Goal: Check status: Check status

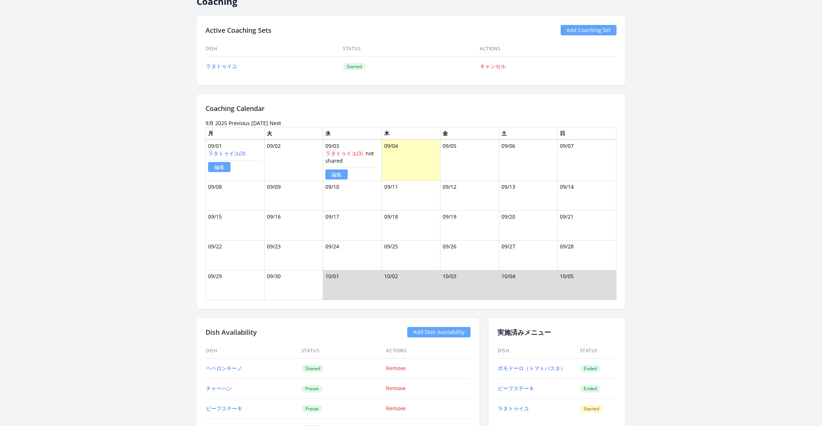
scroll to position [421, 0]
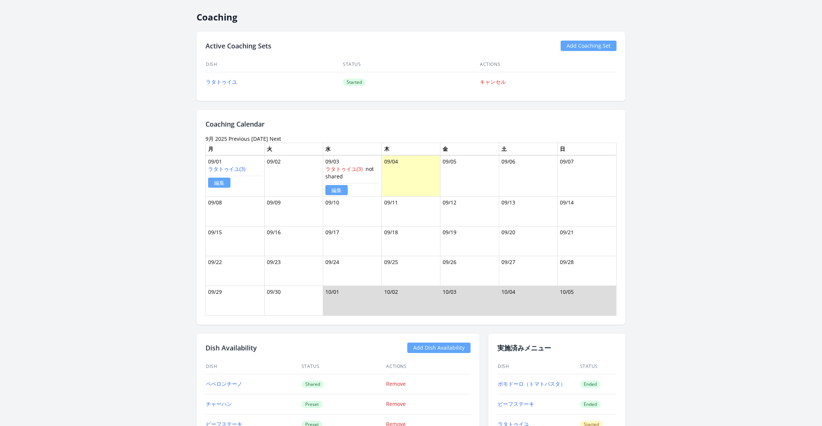
click at [243, 137] on link "Previous" at bounding box center [239, 138] width 21 height 7
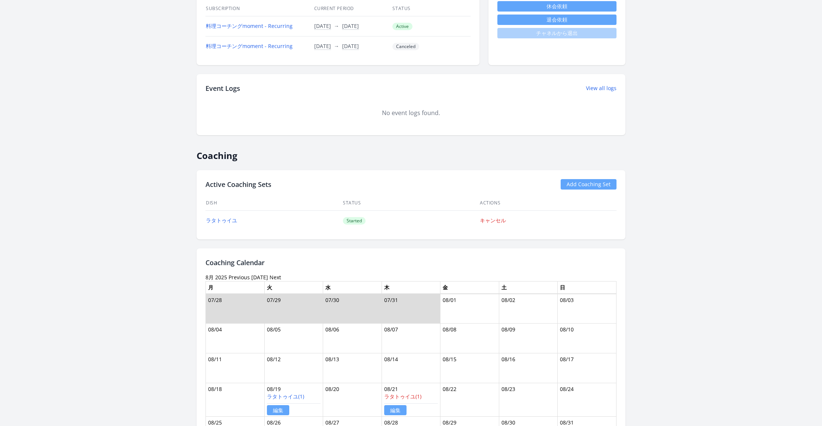
scroll to position [377, 0]
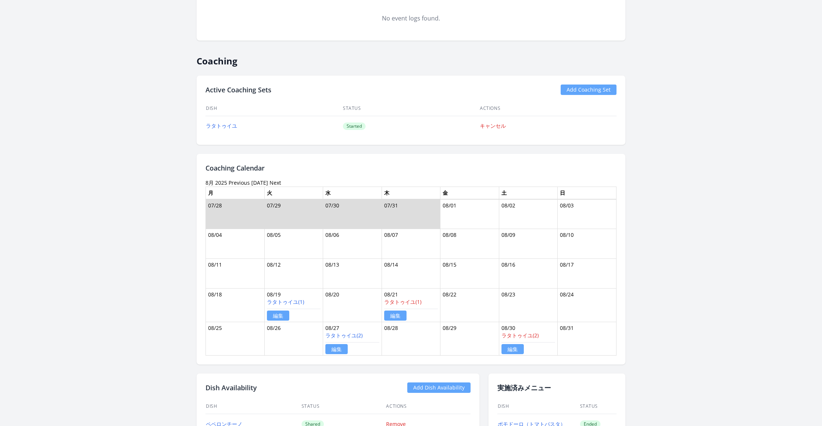
click at [236, 180] on link "Previous" at bounding box center [239, 182] width 21 height 7
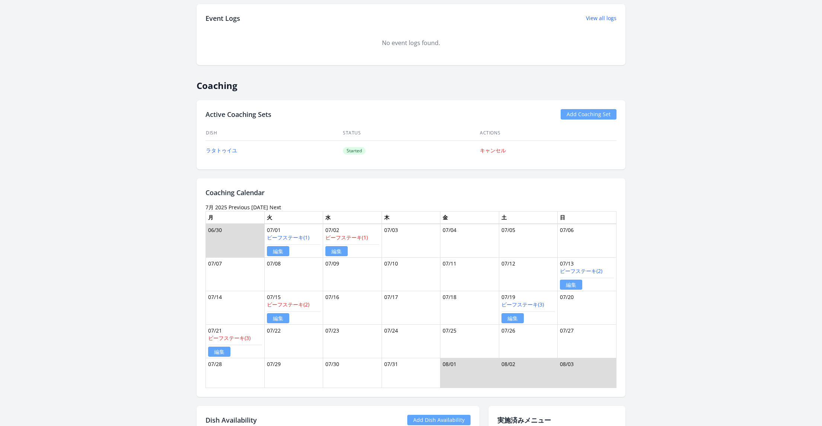
scroll to position [353, 0]
click at [236, 203] on link "Previous" at bounding box center [239, 206] width 21 height 7
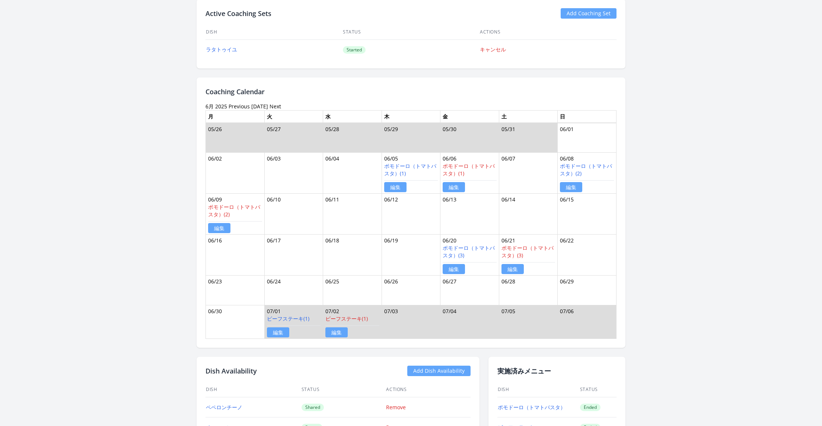
scroll to position [404, 0]
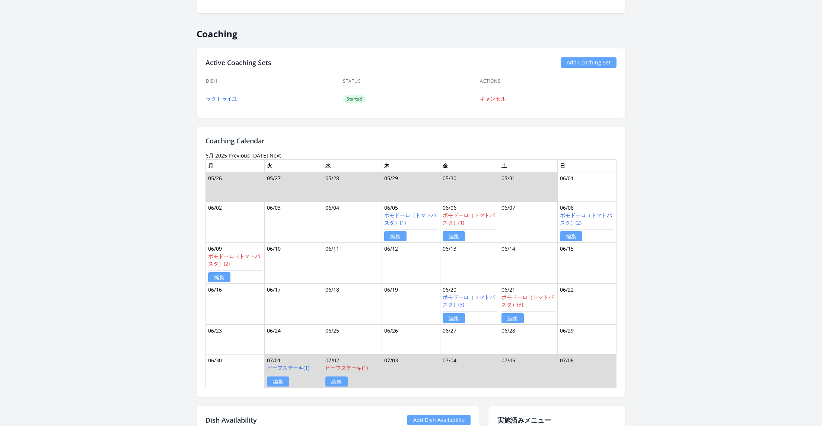
click at [273, 153] on link "Next" at bounding box center [276, 155] width 12 height 7
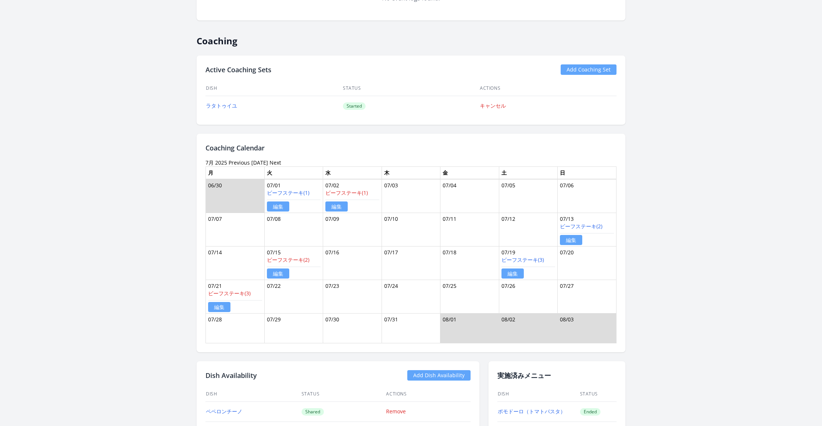
scroll to position [435, 0]
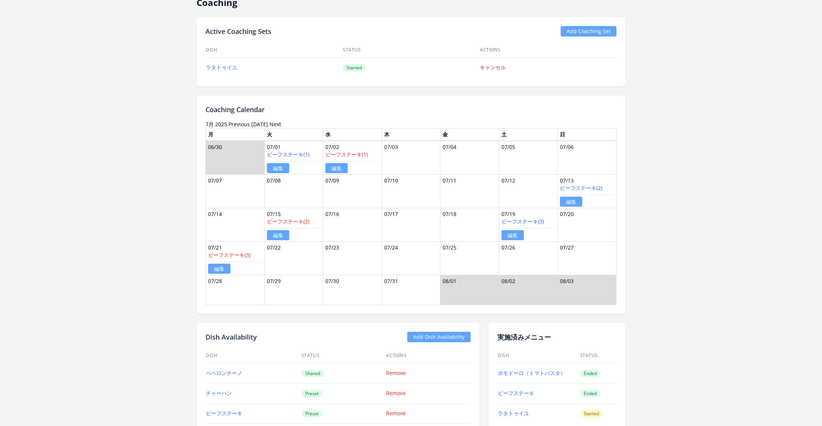
click at [272, 124] on link "Next" at bounding box center [276, 124] width 12 height 7
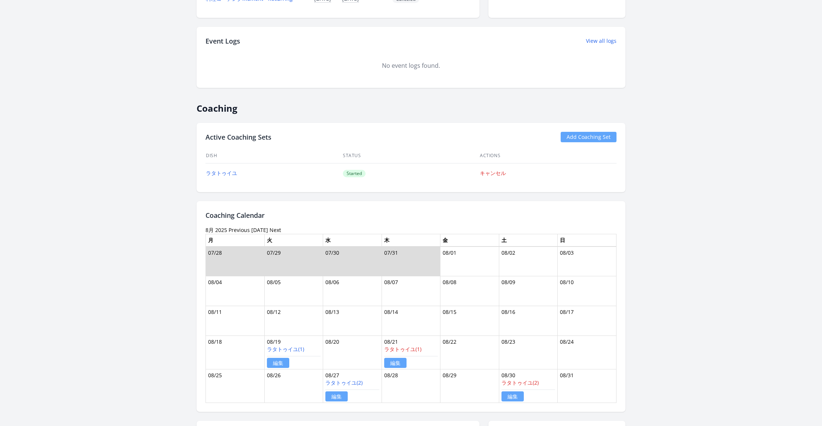
scroll to position [328, 0]
click at [270, 230] on link "Next" at bounding box center [276, 231] width 12 height 7
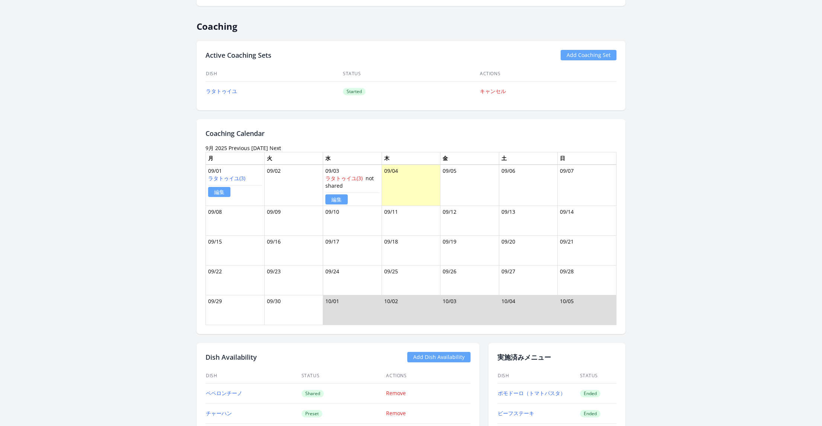
scroll to position [371, 0]
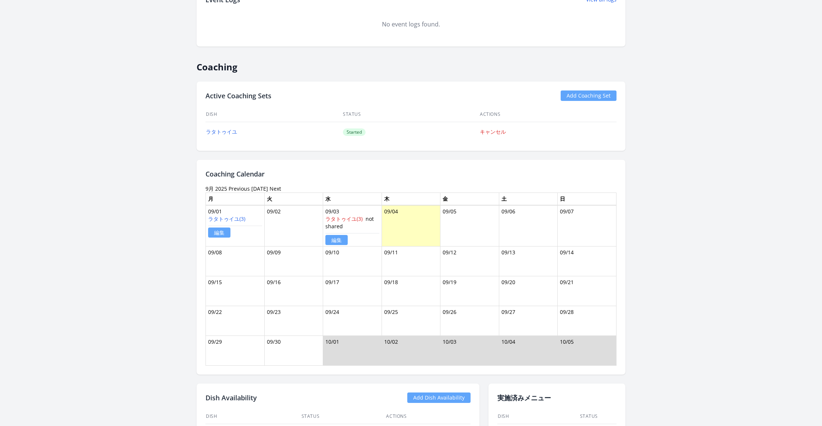
click at [241, 186] on link "Previous" at bounding box center [239, 188] width 21 height 7
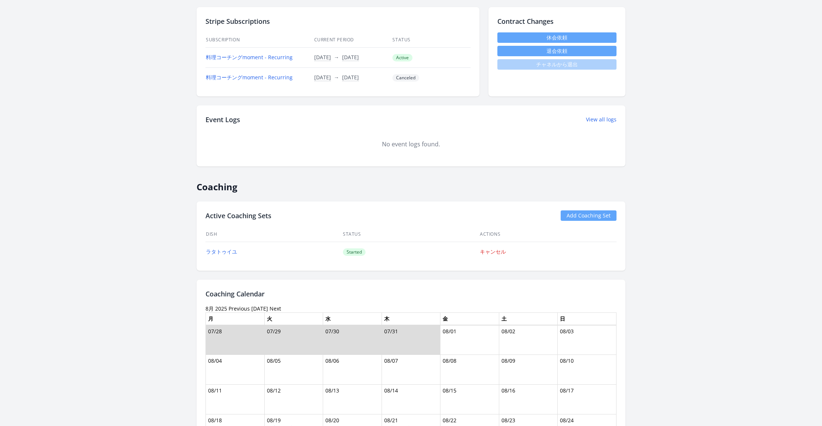
scroll to position [419, 0]
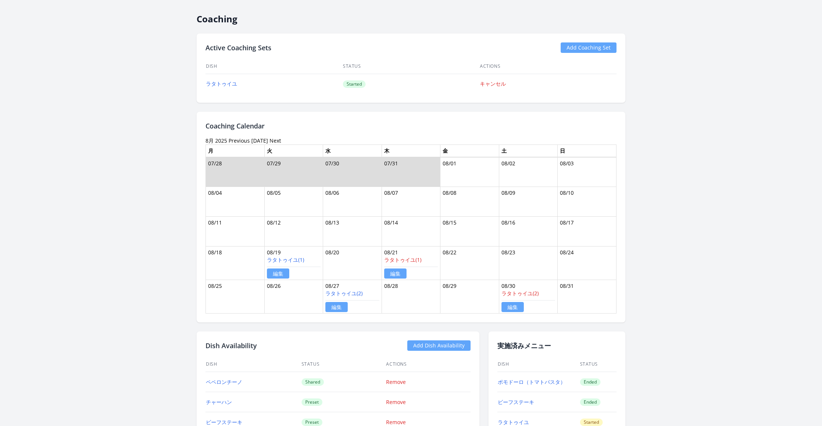
click at [237, 138] on link "Previous" at bounding box center [239, 140] width 21 height 7
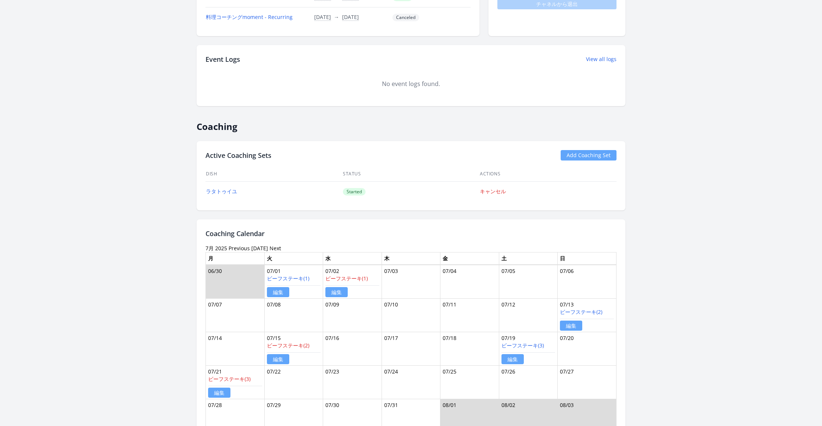
scroll to position [427, 0]
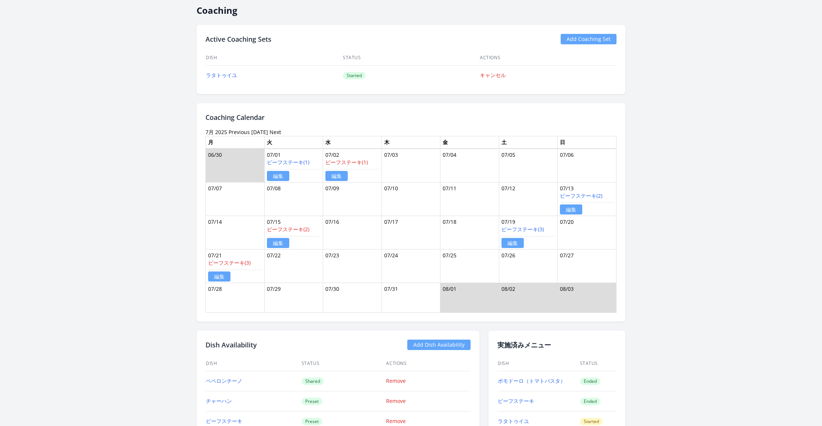
click at [236, 131] on link "Previous" at bounding box center [239, 131] width 21 height 7
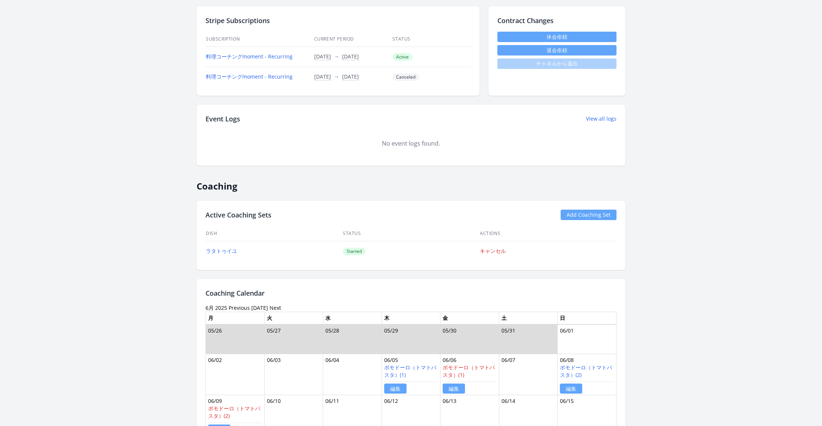
scroll to position [304, 0]
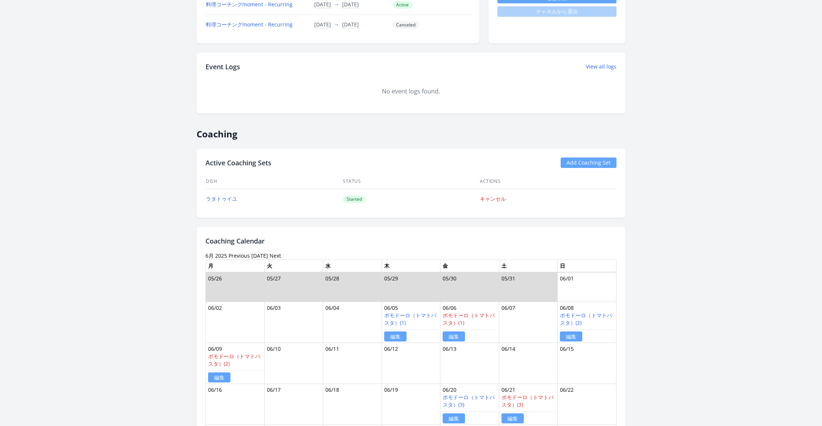
click at [238, 253] on link "Previous" at bounding box center [239, 255] width 21 height 7
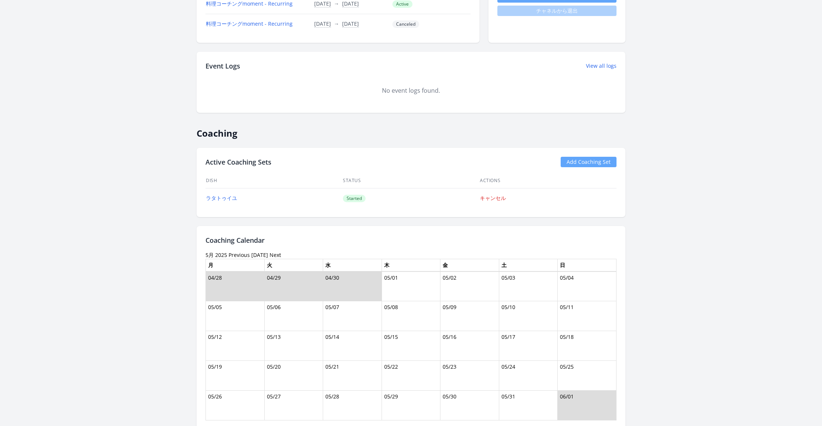
scroll to position [363, 0]
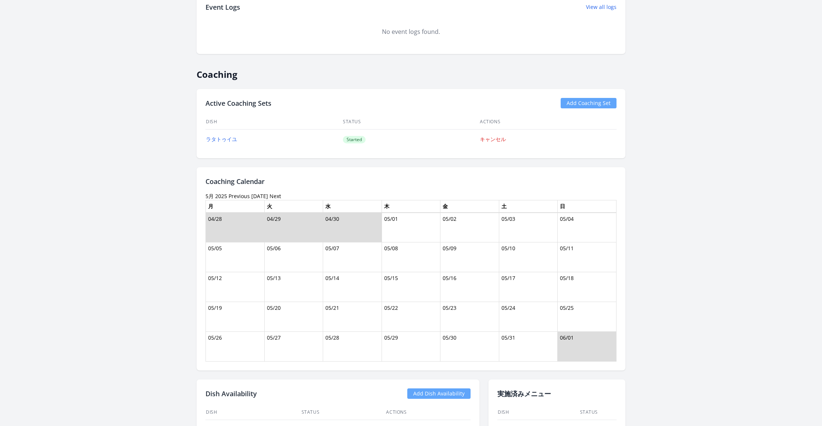
click at [272, 196] on link "Next" at bounding box center [276, 195] width 12 height 7
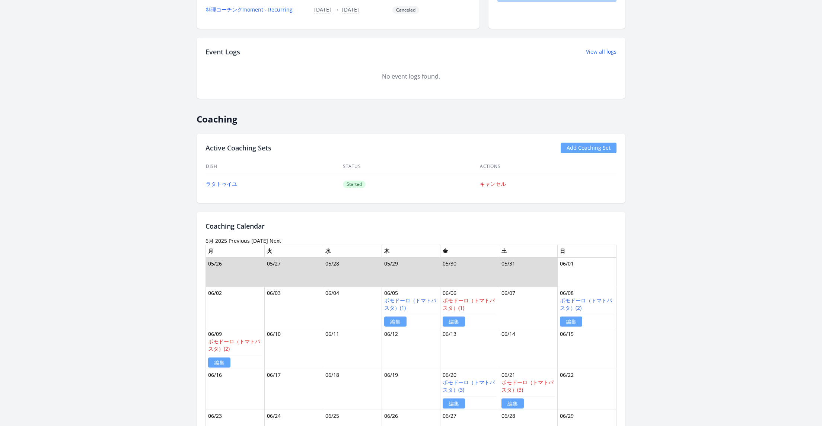
scroll to position [449, 0]
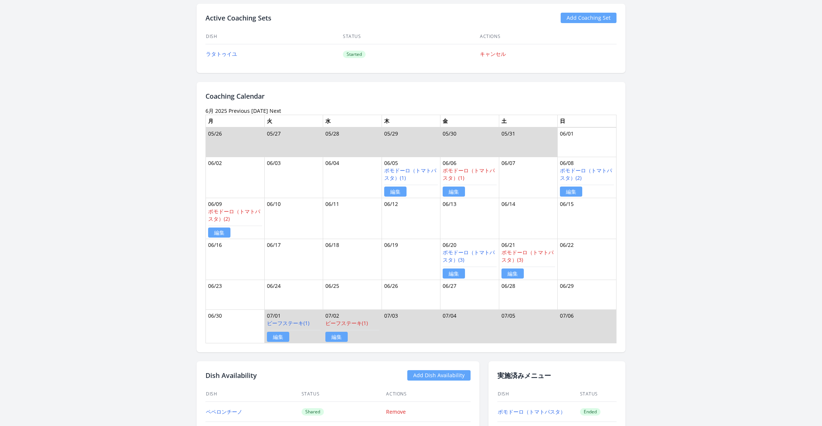
click at [272, 107] on link "Next" at bounding box center [276, 110] width 12 height 7
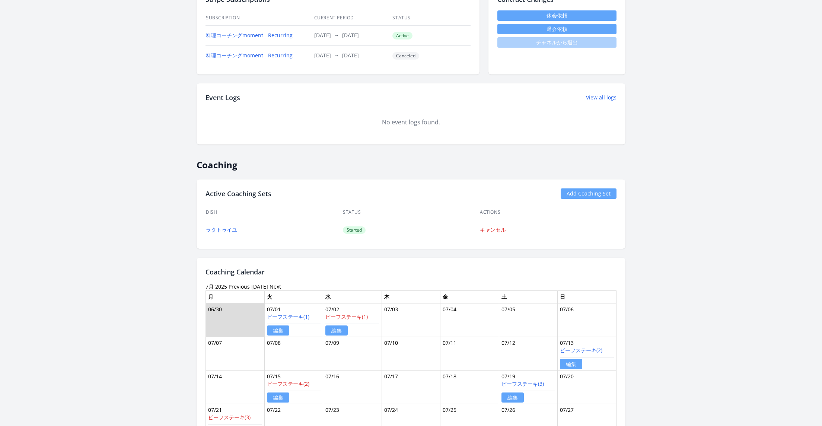
scroll to position [435, 0]
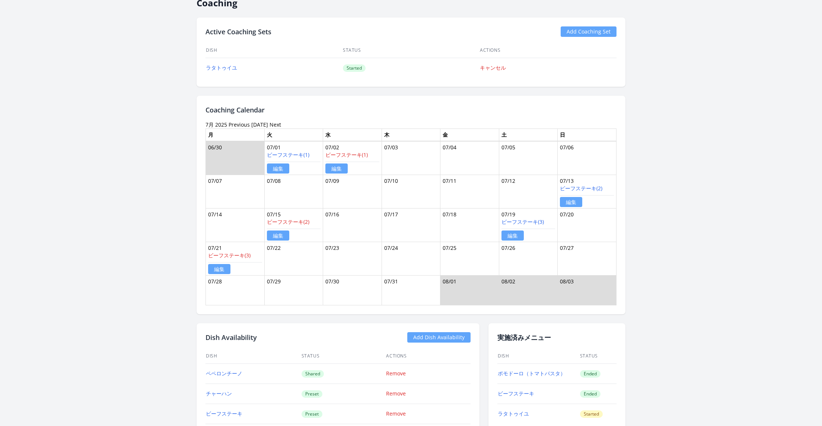
click at [270, 124] on link "Next" at bounding box center [276, 124] width 12 height 7
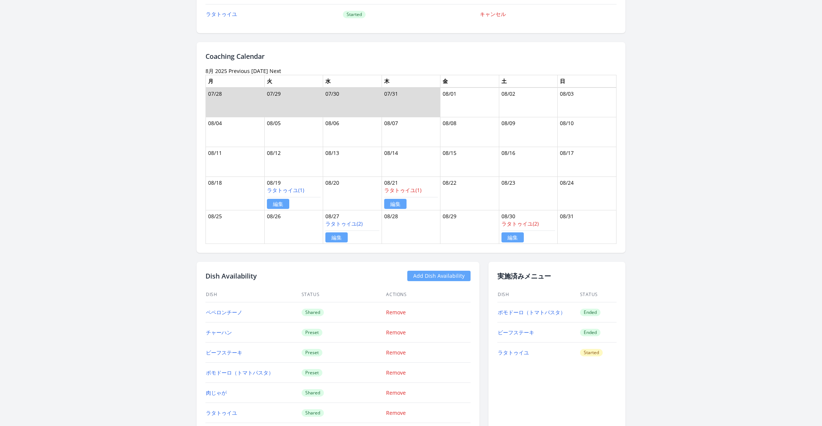
scroll to position [477, 0]
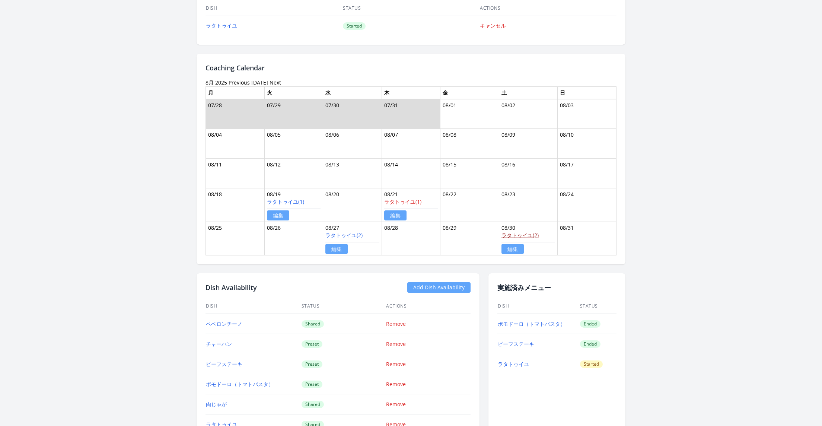
click at [523, 234] on link "ラタトゥイユ(2)" at bounding box center [519, 235] width 37 height 7
click at [237, 82] on link "Previous" at bounding box center [239, 82] width 21 height 7
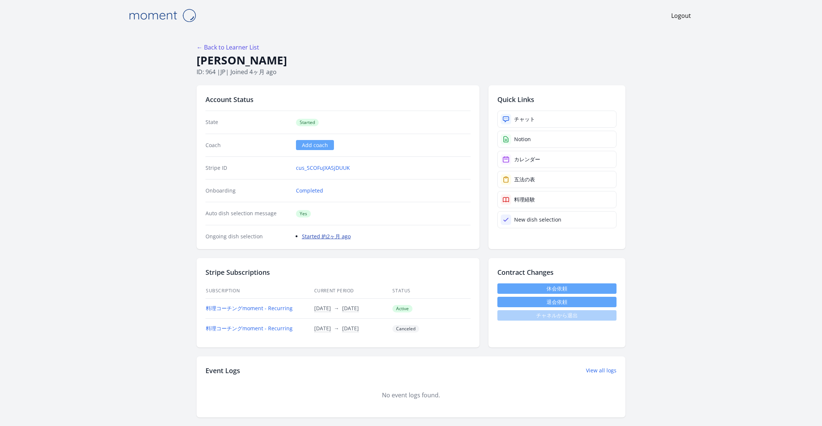
click at [310, 236] on link "Started 約2ヶ月 ago" at bounding box center [326, 236] width 49 height 7
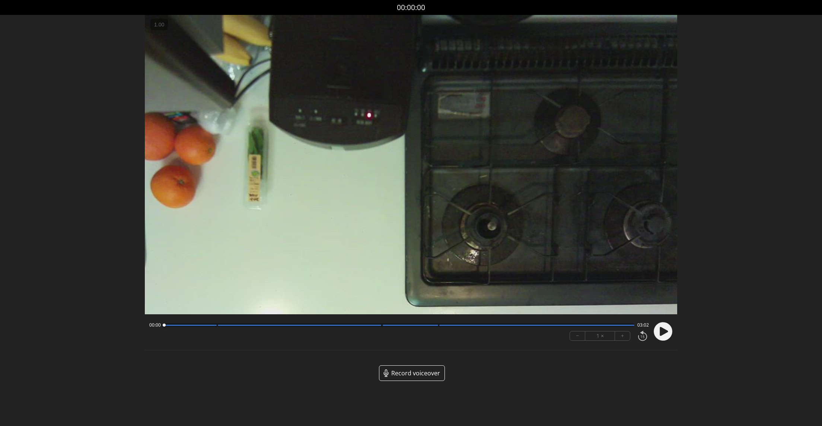
click at [671, 337] on icon at bounding box center [662, 331] width 19 height 19
click at [669, 337] on circle at bounding box center [663, 331] width 19 height 19
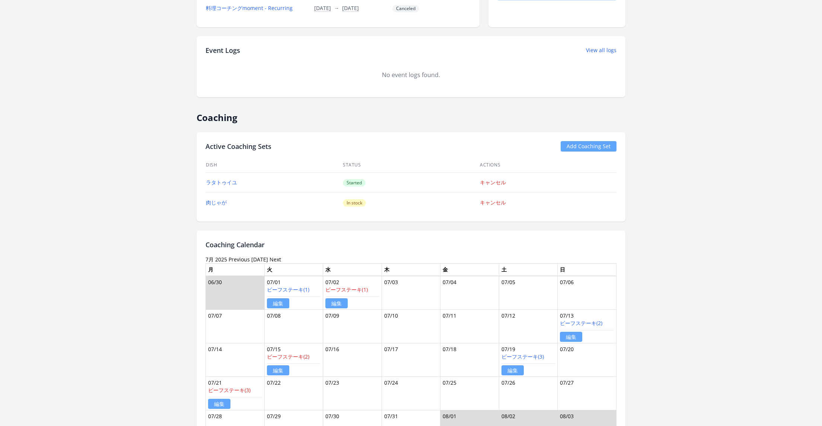
scroll to position [357, 0]
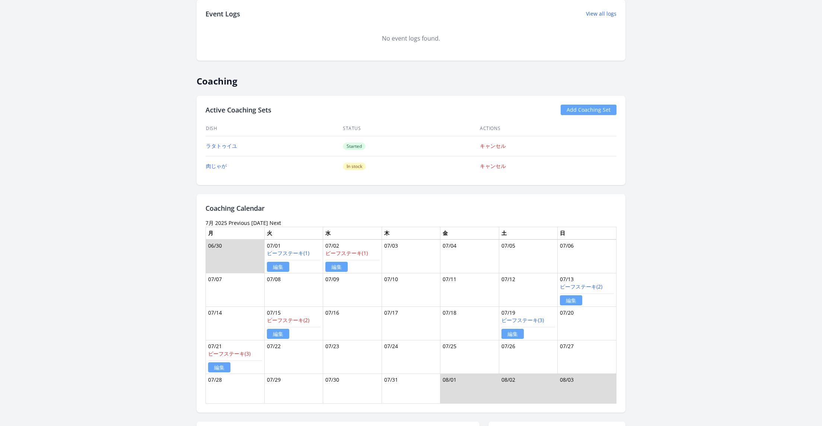
click at [272, 219] on link "Next" at bounding box center [276, 222] width 12 height 7
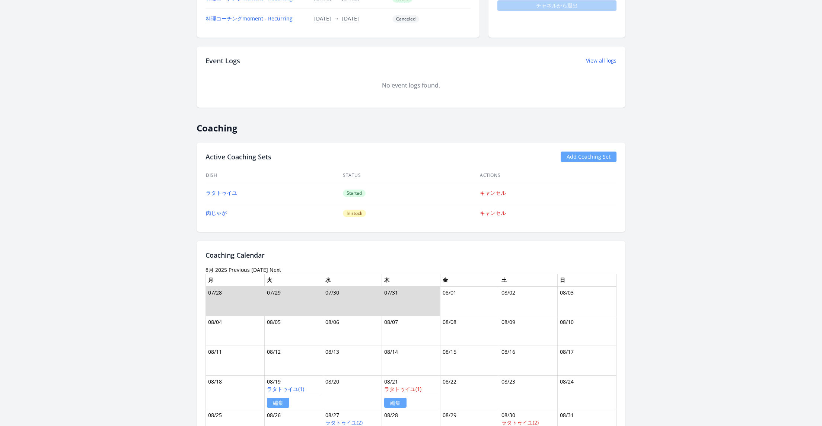
scroll to position [332, 0]
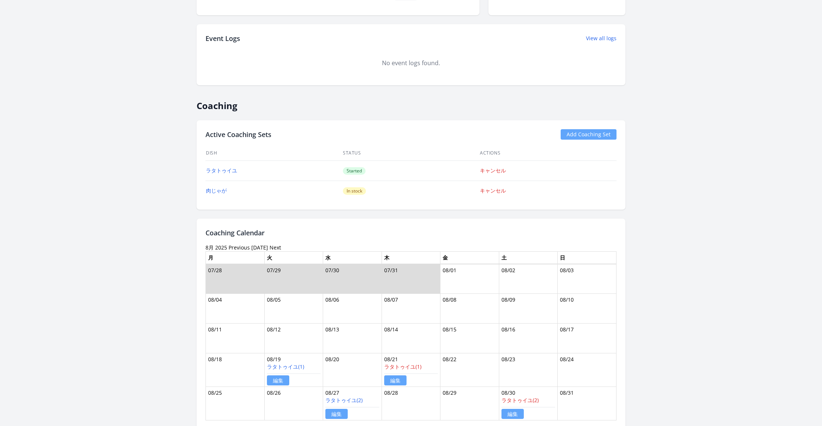
click at [271, 245] on link "Next" at bounding box center [276, 247] width 12 height 7
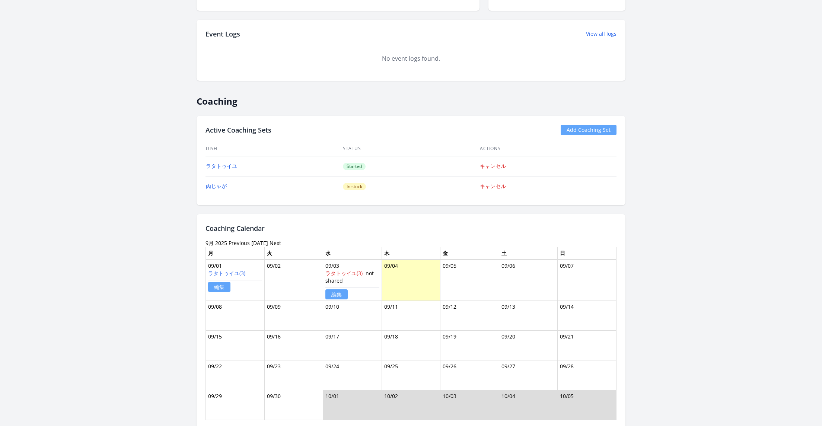
scroll to position [344, 0]
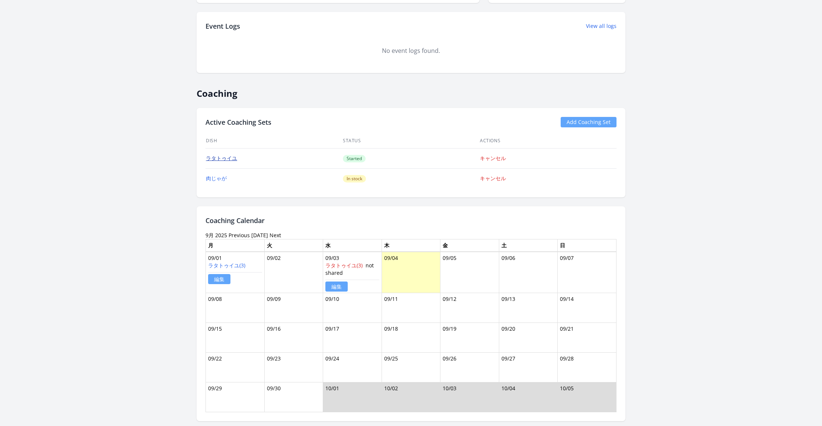
click at [232, 155] on link "ラタトゥイユ" at bounding box center [221, 157] width 31 height 7
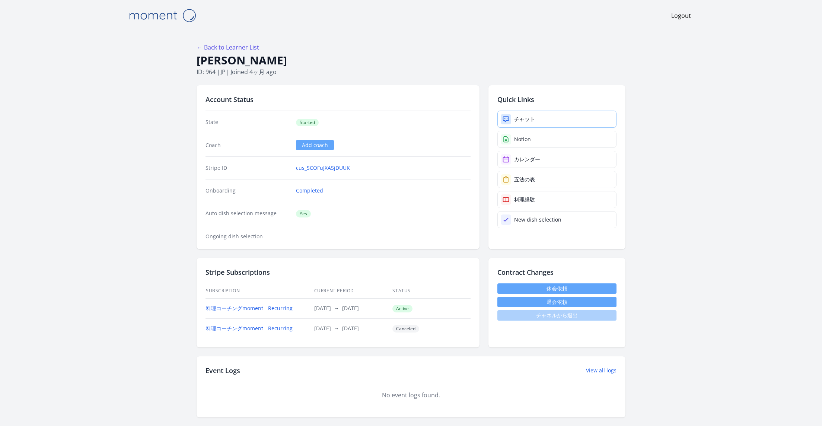
click at [546, 118] on link "チャット" at bounding box center [556, 119] width 119 height 17
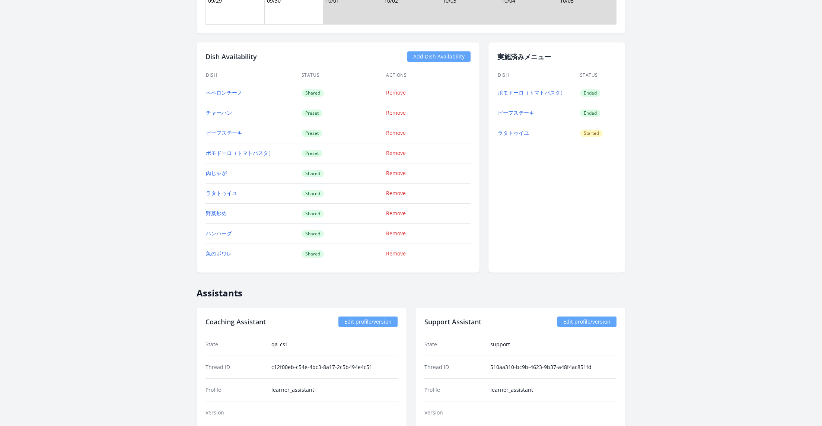
scroll to position [767, 0]
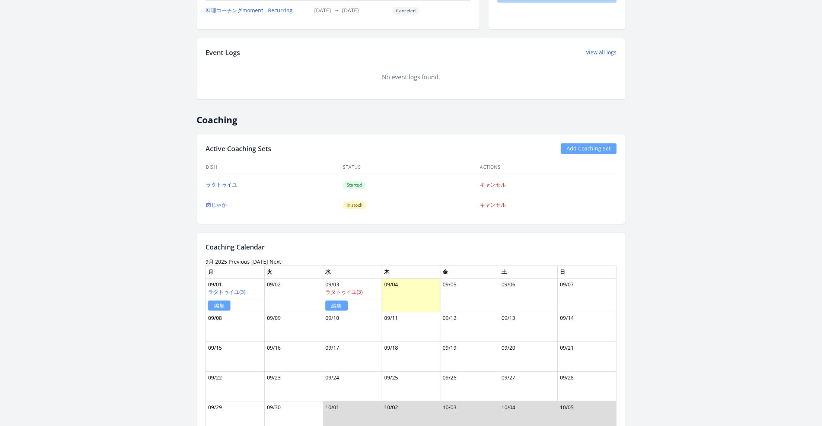
scroll to position [305, 0]
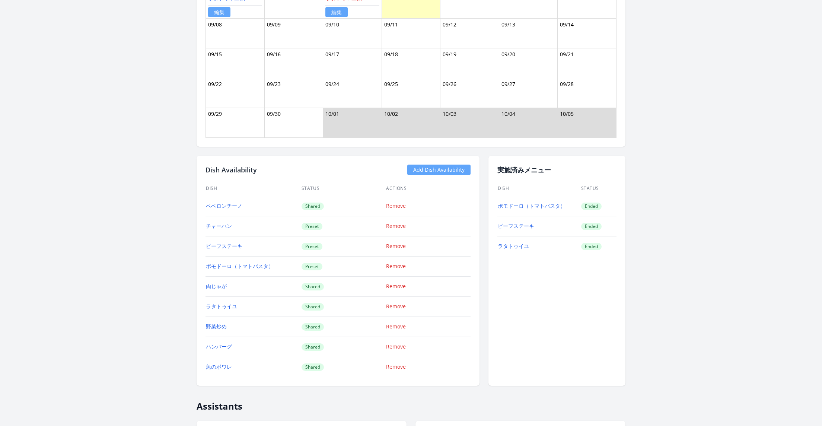
scroll to position [625, 0]
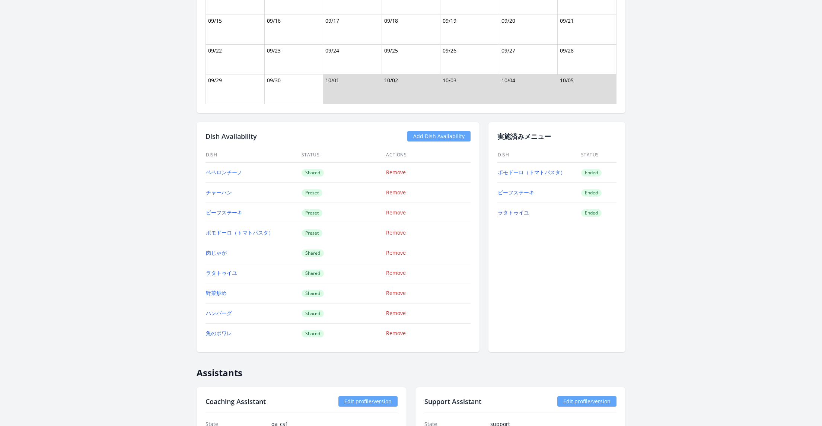
click at [507, 209] on link "ラタトゥイユ" at bounding box center [513, 212] width 31 height 7
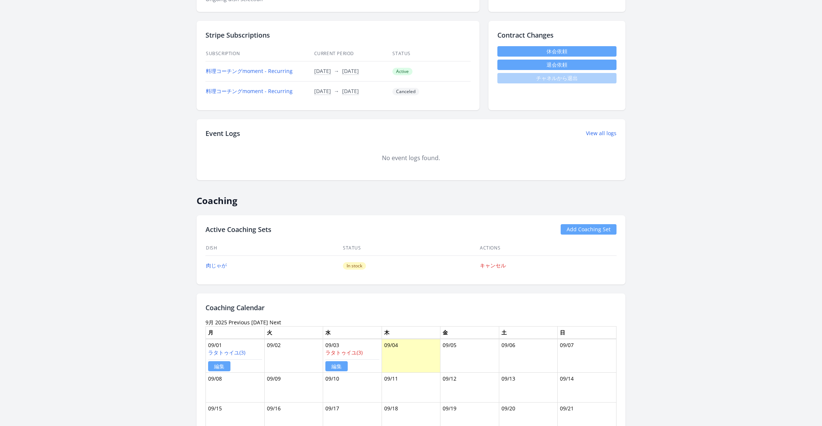
scroll to position [304, 0]
